Goal: Task Accomplishment & Management: Manage account settings

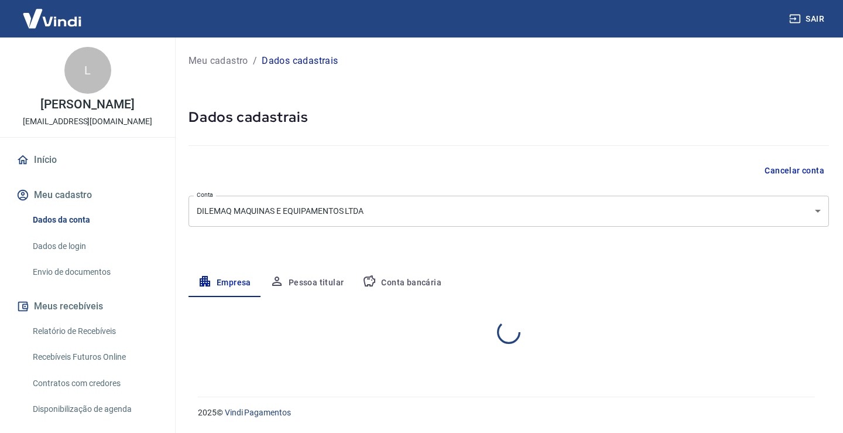
select select "PA"
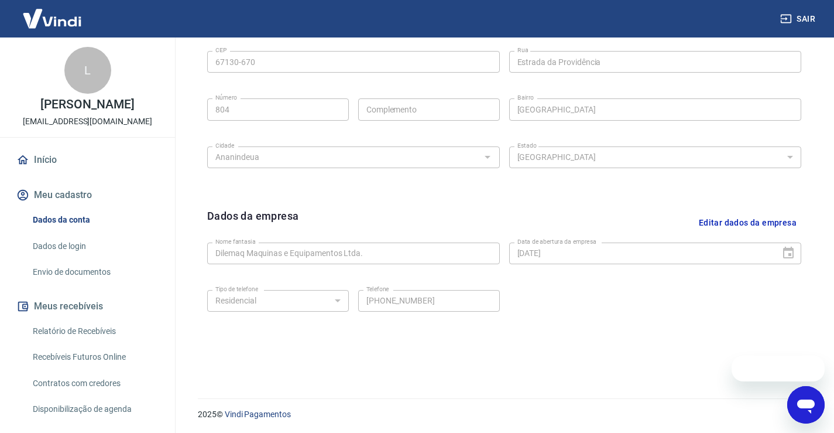
scroll to position [412, 0]
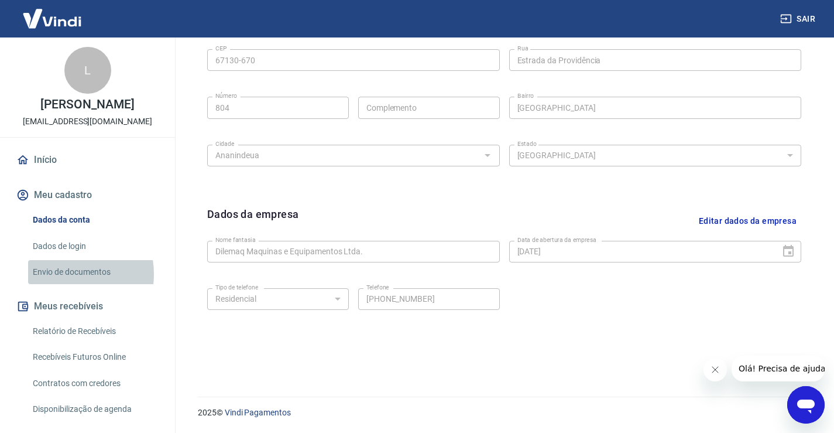
click at [61, 284] on link "Envio de documentos" at bounding box center [94, 272] width 133 height 24
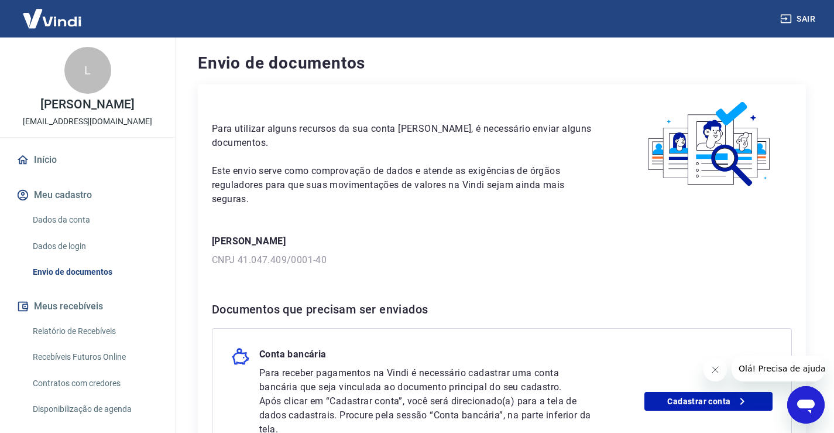
click at [74, 228] on link "Dados da conta" at bounding box center [94, 220] width 133 height 24
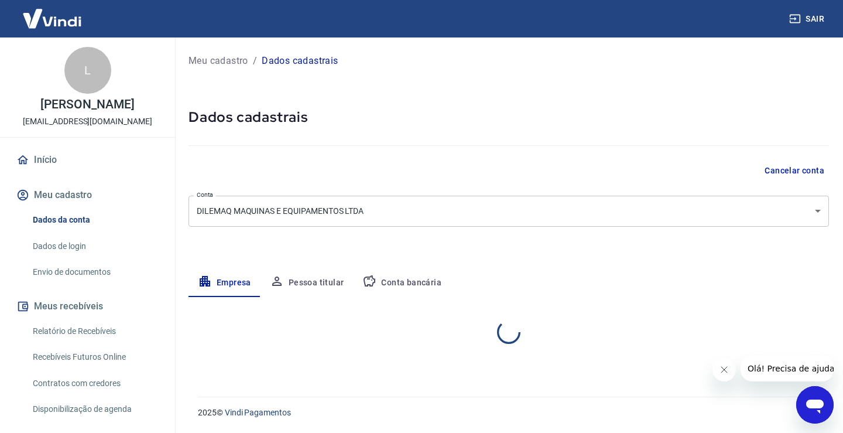
select select "PA"
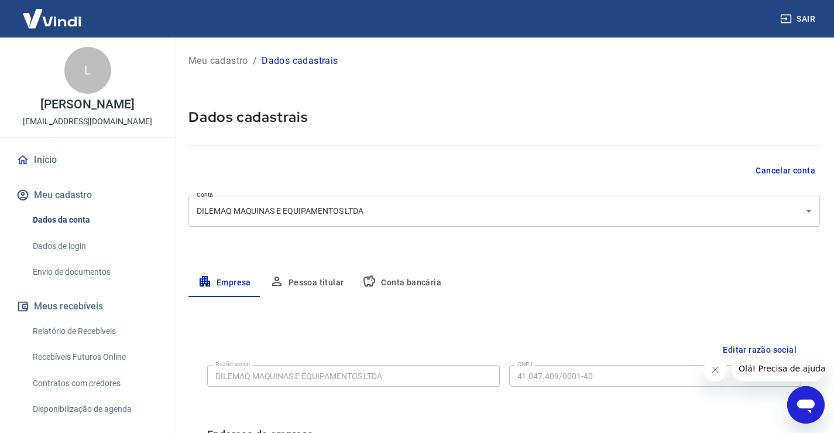
scroll to position [59, 0]
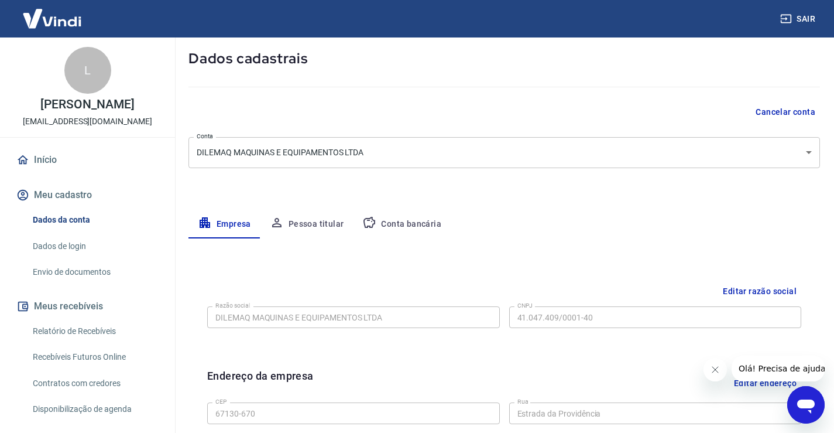
click at [436, 236] on button "Conta bancária" at bounding box center [402, 224] width 98 height 28
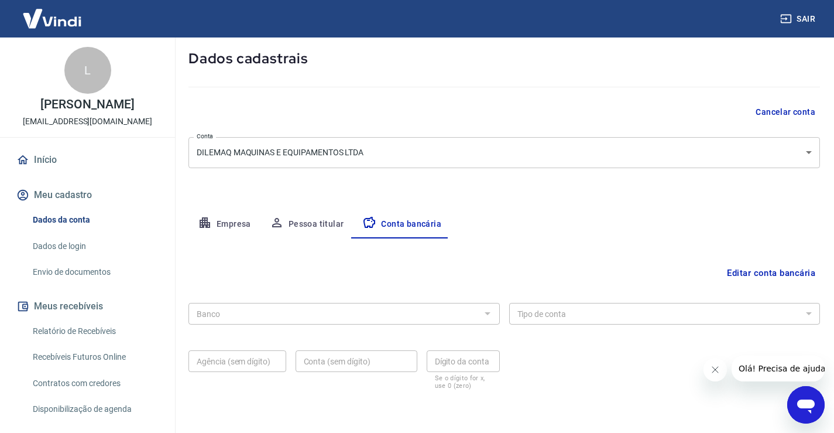
scroll to position [101, 0]
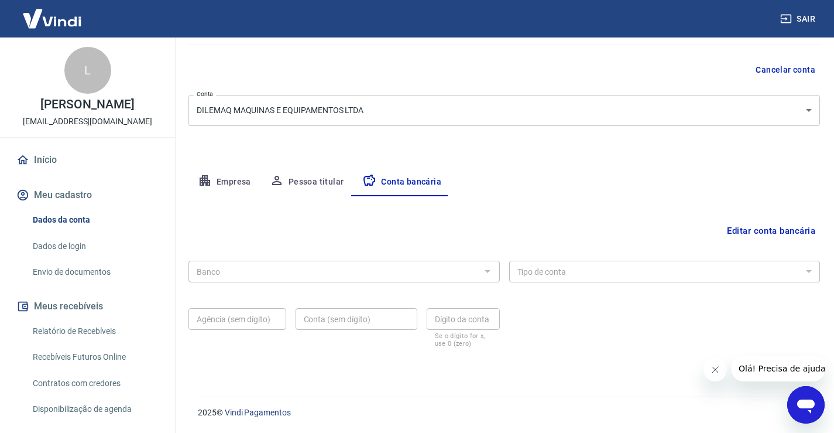
click at [764, 224] on button "Editar conta bancária" at bounding box center [771, 231] width 98 height 22
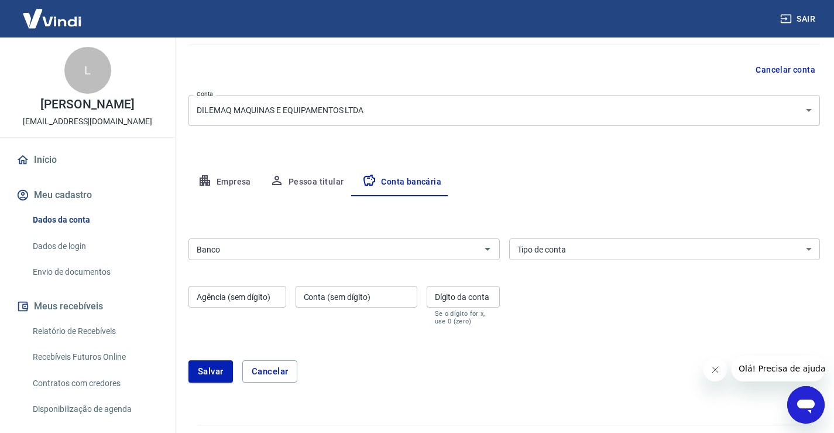
click at [448, 247] on input "Banco" at bounding box center [334, 249] width 285 height 15
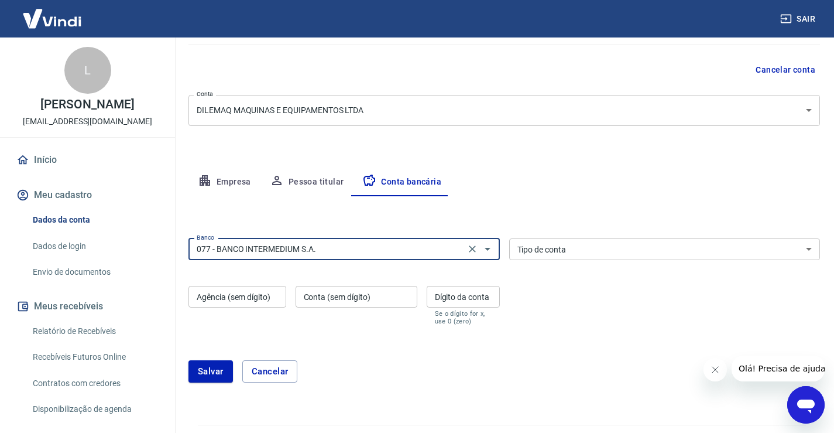
type input "077 - BANCO INTERMEDIUM S.A."
click at [612, 255] on select "Conta Corrente Conta Poupança" at bounding box center [664, 249] width 311 height 22
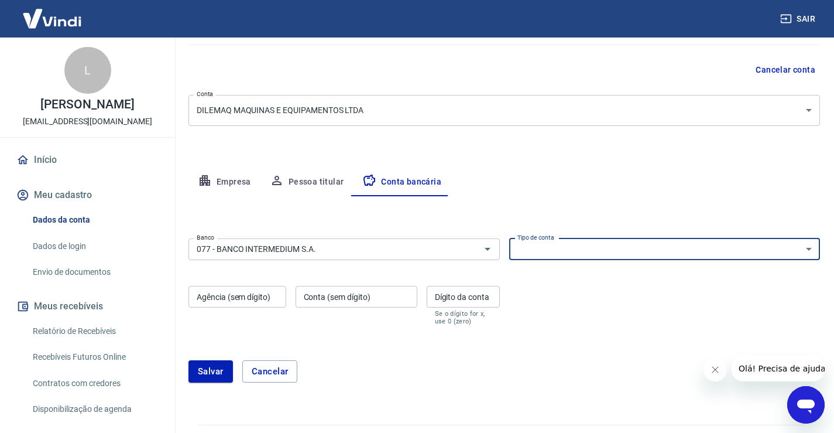
select select "1"
click at [509, 238] on select "Conta Corrente Conta Poupança" at bounding box center [664, 249] width 311 height 22
click at [254, 297] on input "Agência (sem dígito)" at bounding box center [238, 297] width 98 height 22
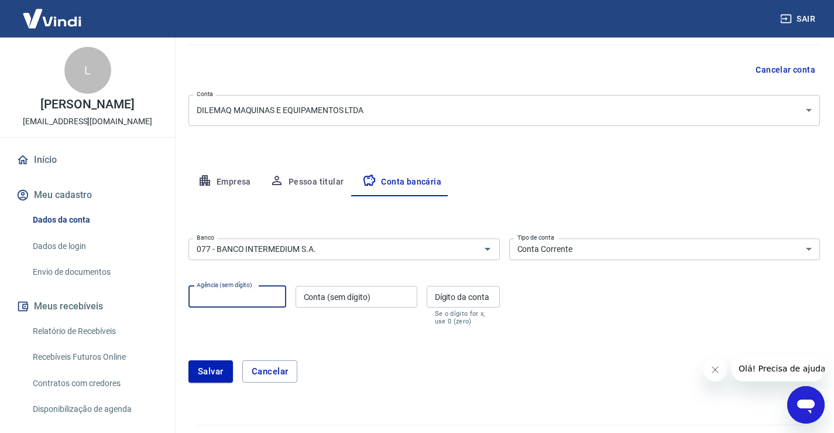
click at [345, 288] on div "Conta (sem dígito) Conta (sem dígito)" at bounding box center [357, 305] width 122 height 39
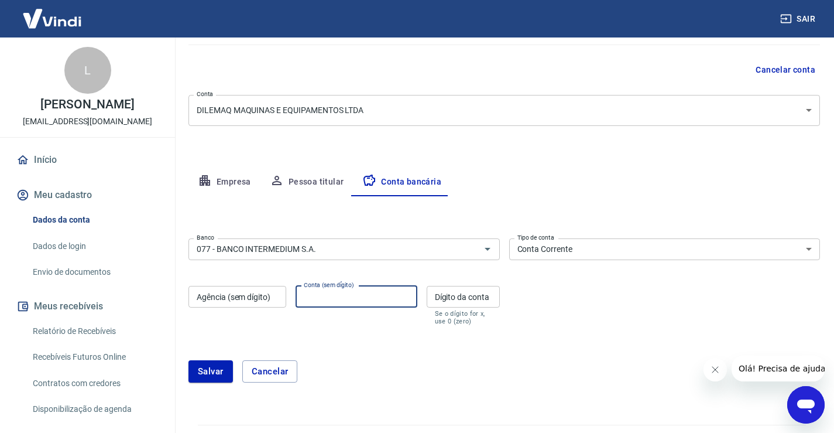
click at [360, 344] on form "Banco 077 - BANCO INTERMEDIUM S.A. Banco Tipo de conta Conta Corrente Conta Pou…" at bounding box center [505, 315] width 632 height 163
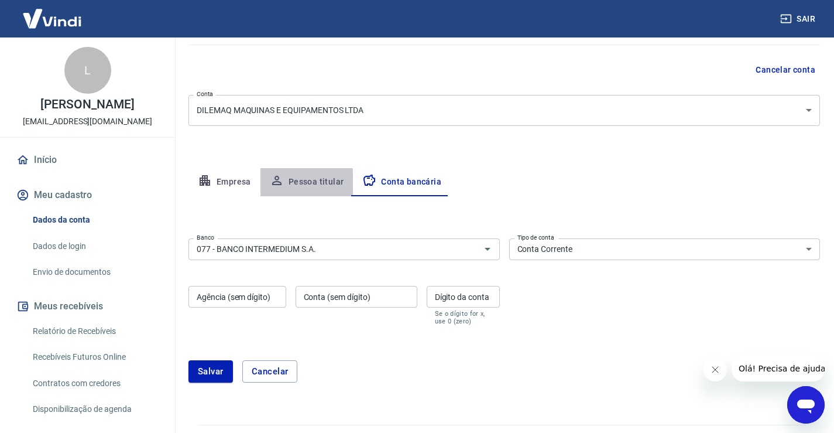
click at [299, 188] on button "Pessoa titular" at bounding box center [307, 182] width 93 height 28
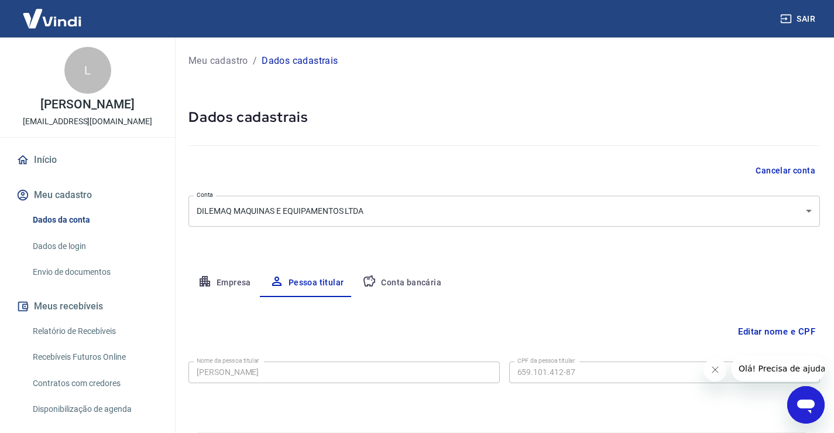
scroll to position [36, 0]
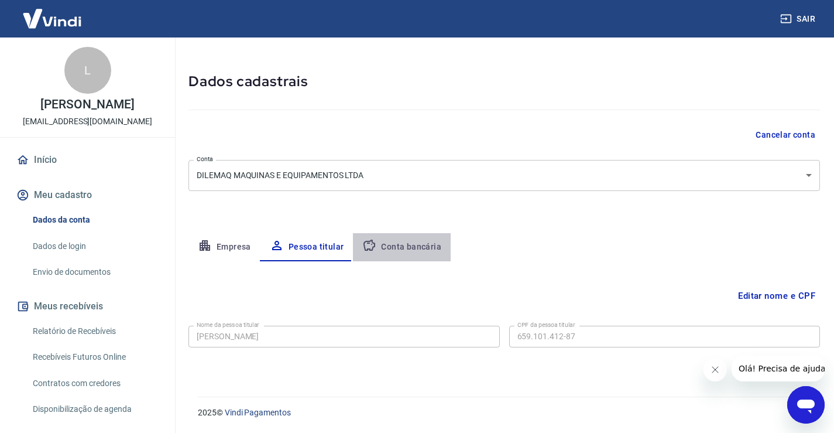
click at [409, 243] on button "Conta bancária" at bounding box center [402, 247] width 98 height 28
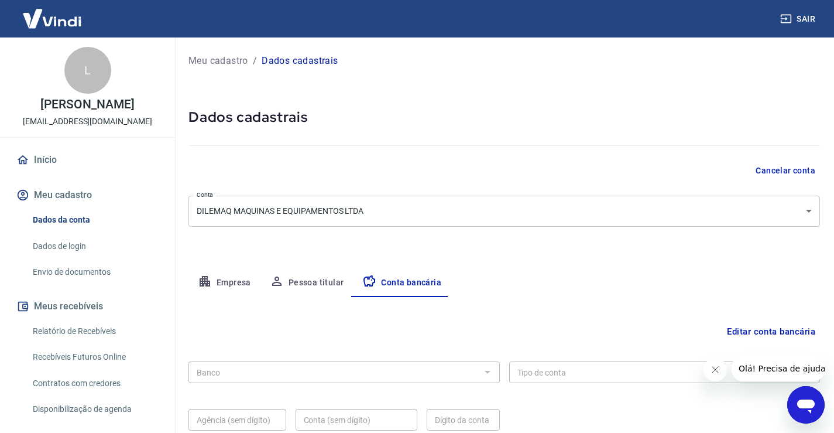
click at [205, 276] on icon "button" at bounding box center [205, 281] width 11 height 11
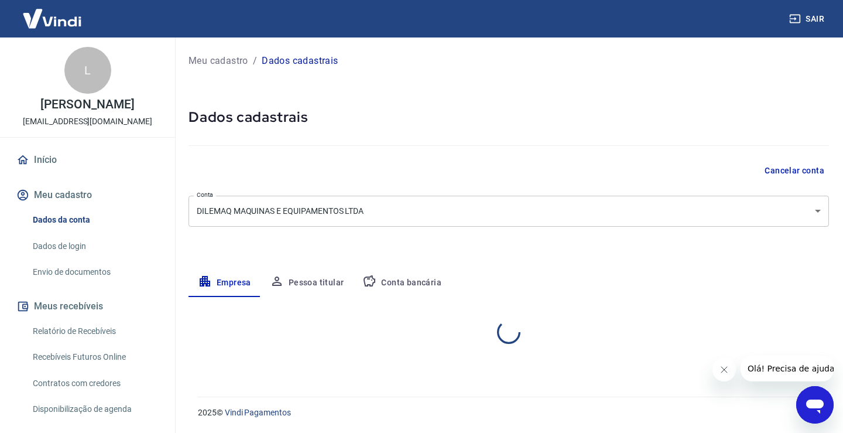
select select "PA"
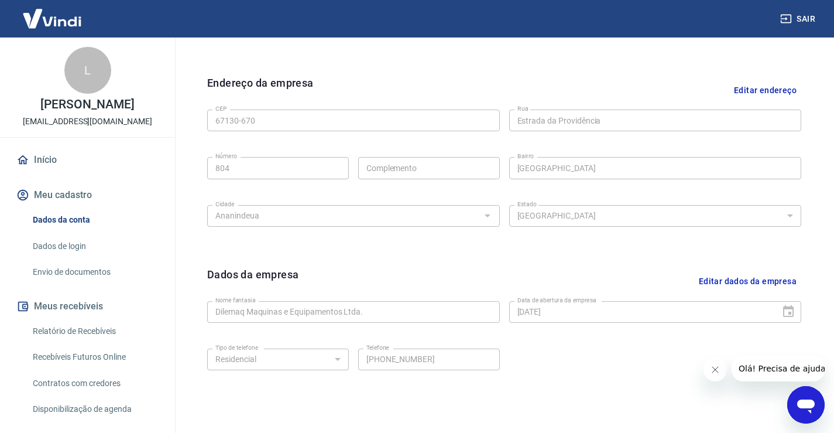
scroll to position [412, 0]
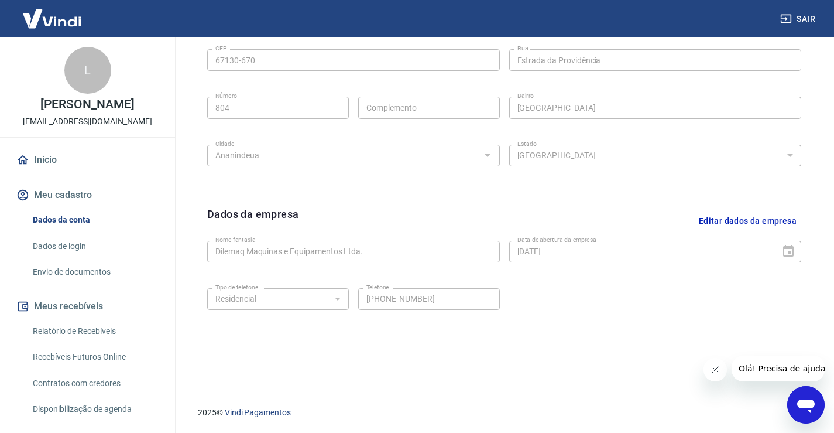
click at [69, 203] on button "Meu cadastro" at bounding box center [87, 195] width 147 height 26
click at [62, 170] on link "Início" at bounding box center [87, 160] width 147 height 26
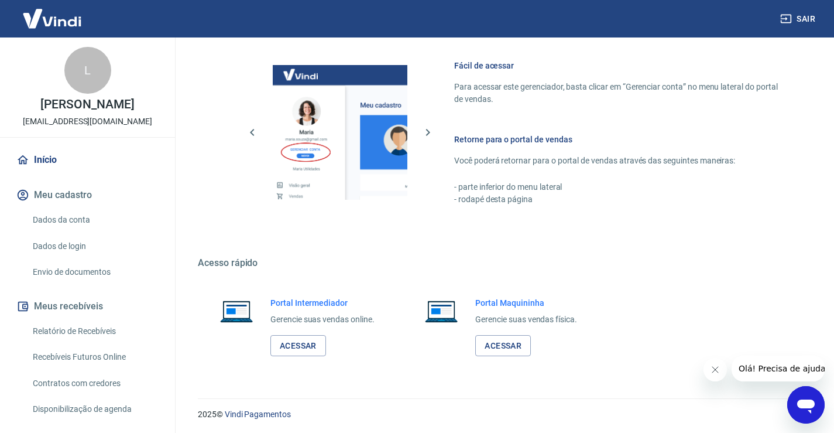
scroll to position [735, 0]
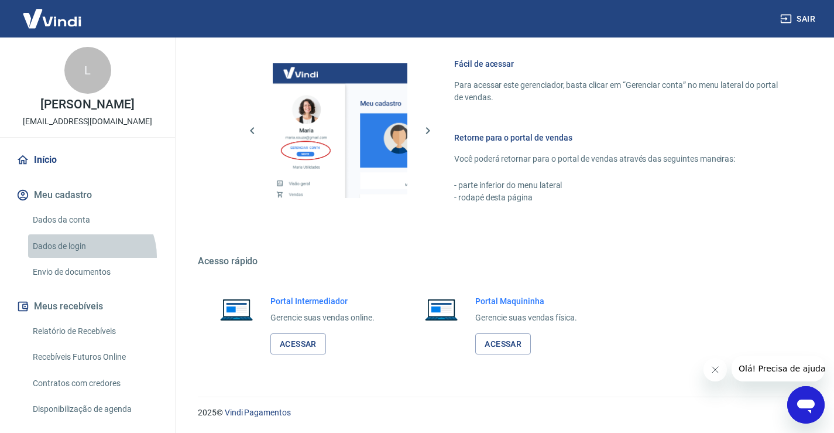
click at [88, 258] on link "Dados de login" at bounding box center [94, 246] width 133 height 24
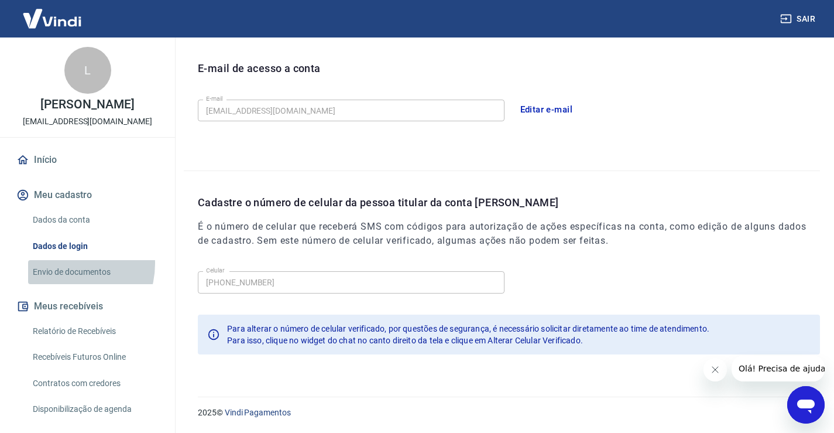
click at [64, 276] on link "Envio de documentos" at bounding box center [94, 272] width 133 height 24
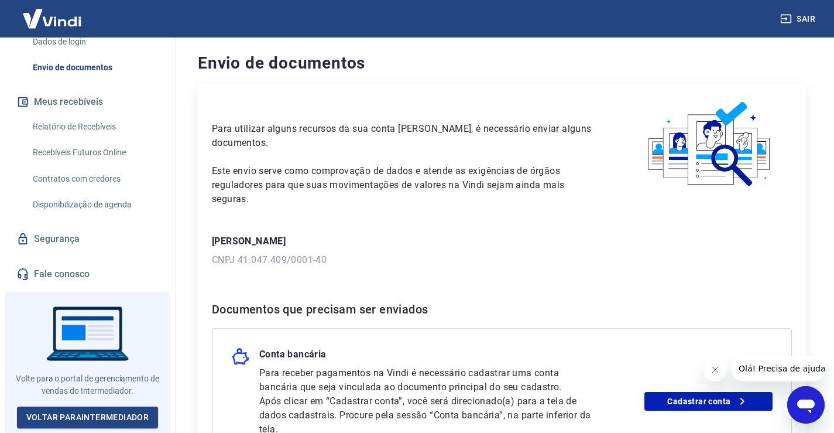
scroll to position [37, 0]
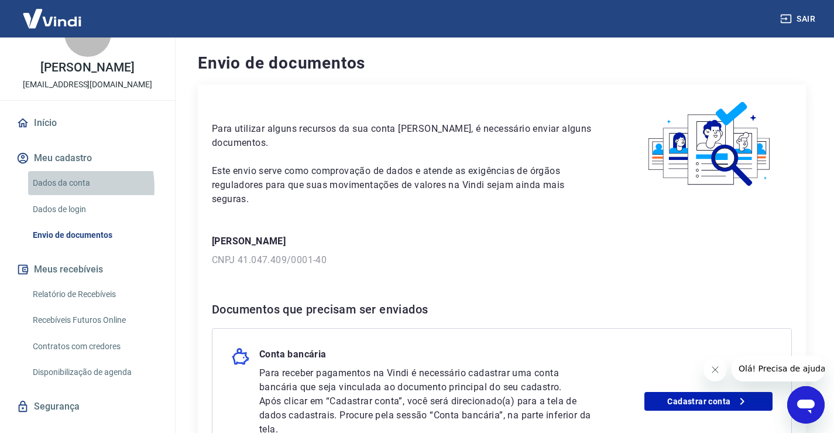
click at [67, 195] on link "Dados da conta" at bounding box center [94, 183] width 133 height 24
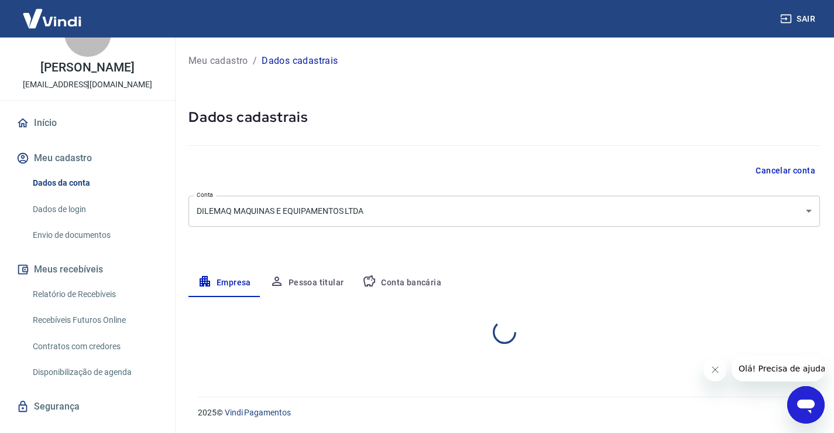
select select "PA"
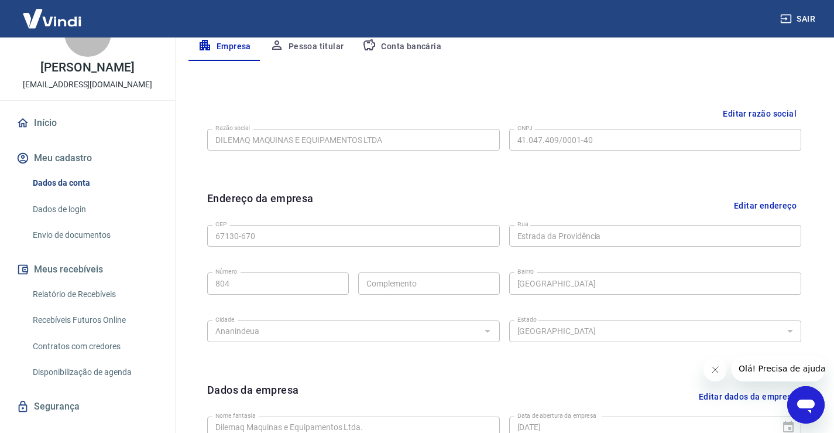
scroll to position [119, 0]
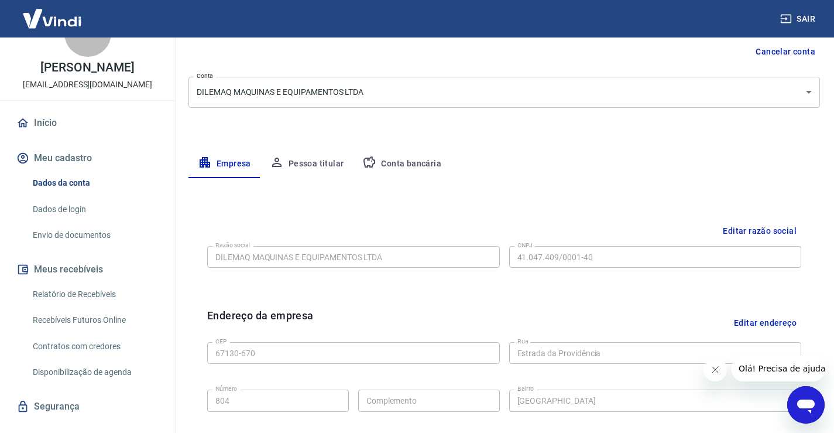
click at [292, 159] on button "Pessoa titular" at bounding box center [307, 164] width 93 height 28
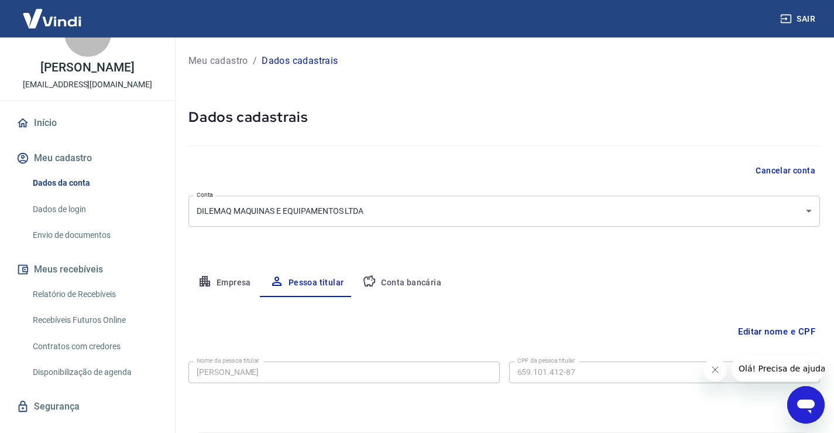
scroll to position [36, 0]
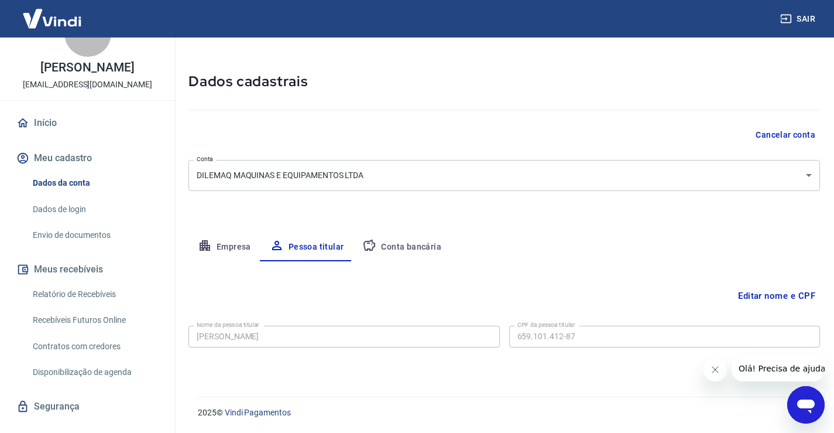
click at [367, 172] on body "Sair L [PERSON_NAME] [EMAIL_ADDRESS][DOMAIN_NAME] Início Meu cadastro Dados da …" at bounding box center [417, 180] width 834 height 433
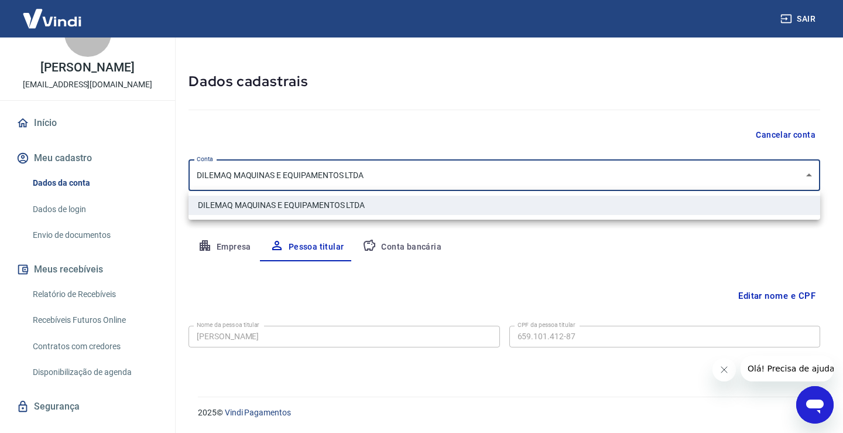
click at [364, 173] on div at bounding box center [421, 216] width 843 height 433
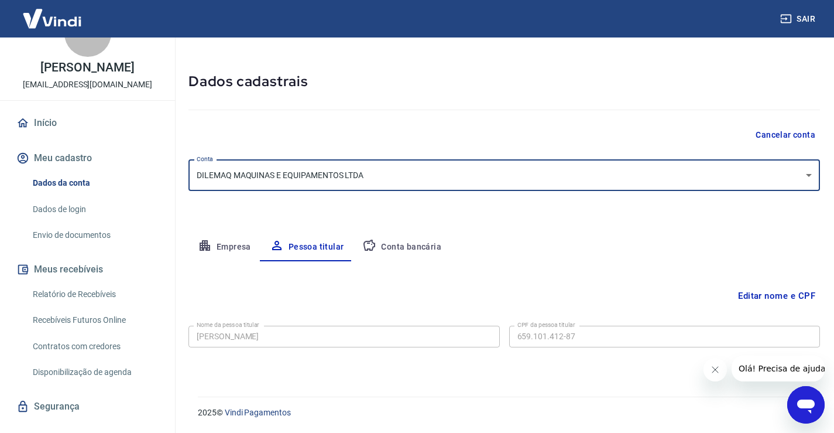
click at [389, 251] on button "Conta bancária" at bounding box center [402, 247] width 98 height 28
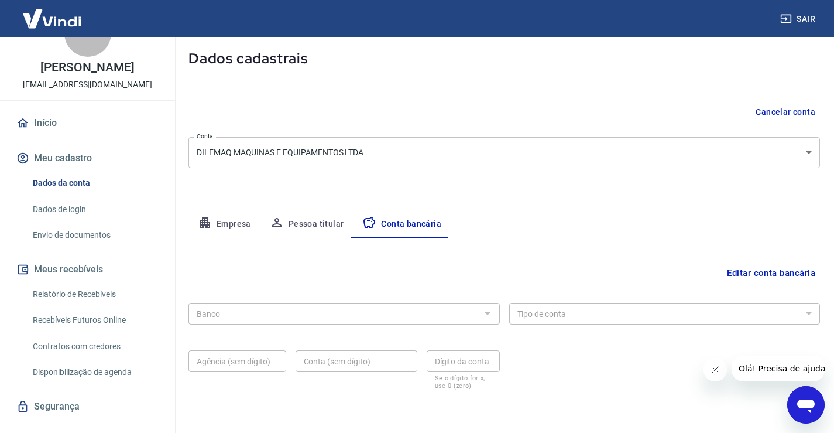
scroll to position [101, 0]
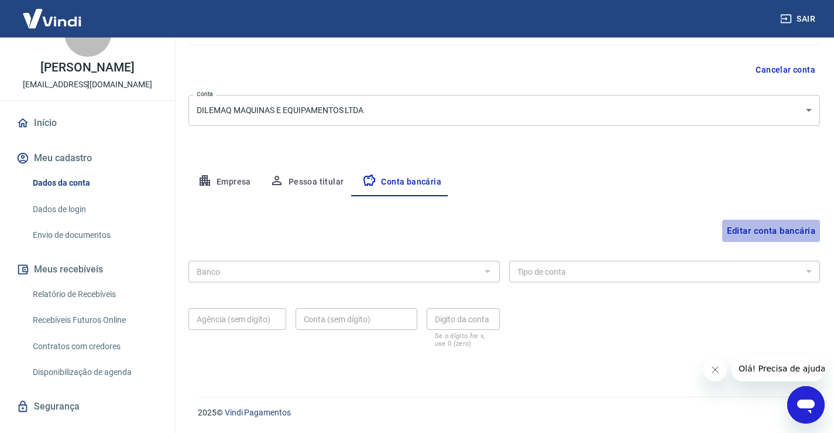
click at [755, 221] on button "Editar conta bancária" at bounding box center [771, 231] width 98 height 22
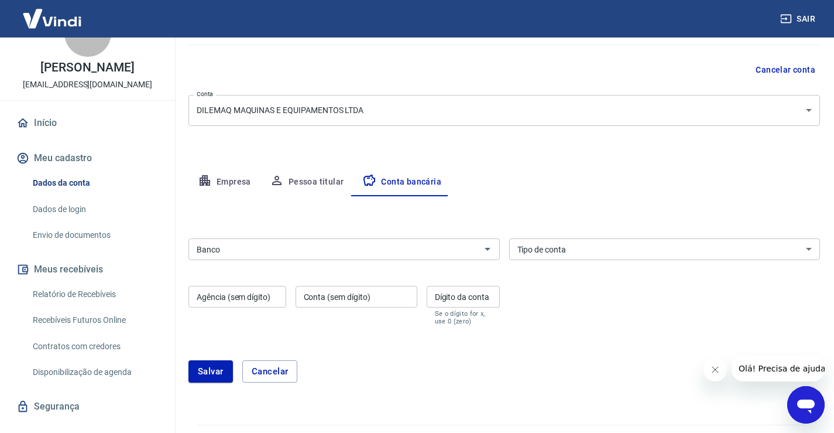
click at [2, 431] on div "Início Meu cadastro Dados da conta Dados de login Envio de documentos Meus rece…" at bounding box center [87, 282] width 175 height 344
